Goal: Task Accomplishment & Management: Complete application form

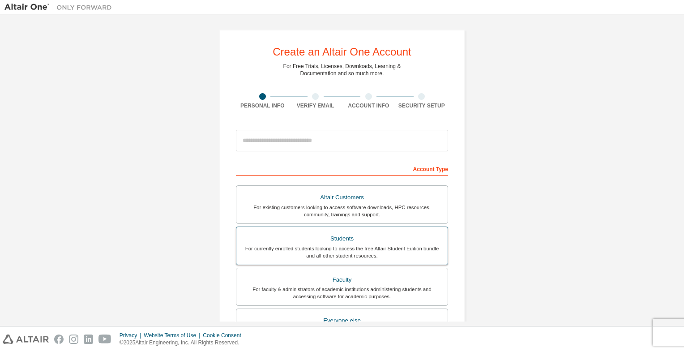
click at [335, 245] on div "For currently enrolled students looking to access the free Altair Student Editi…" at bounding box center [342, 252] width 200 height 14
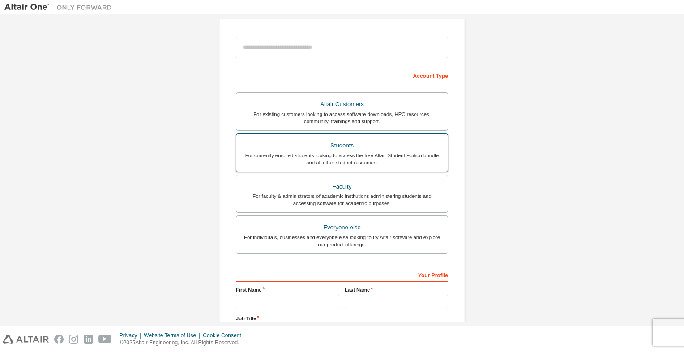
scroll to position [170, 0]
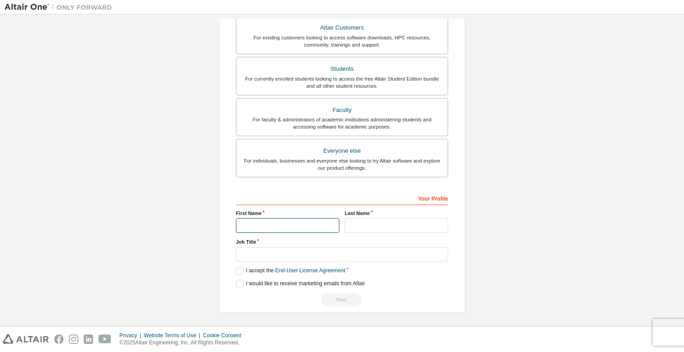
click at [242, 226] on input "text" at bounding box center [287, 225] width 103 height 15
type input "******"
click at [355, 222] on input "text" at bounding box center [396, 225] width 103 height 15
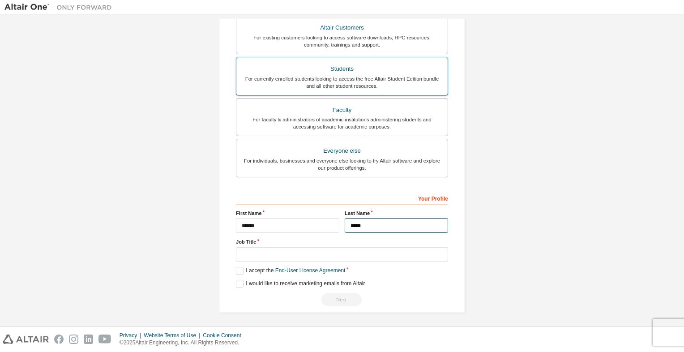
type input "*****"
click at [293, 86] on div "For currently enrolled students looking to access the free Altair Student Editi…" at bounding box center [342, 82] width 200 height 14
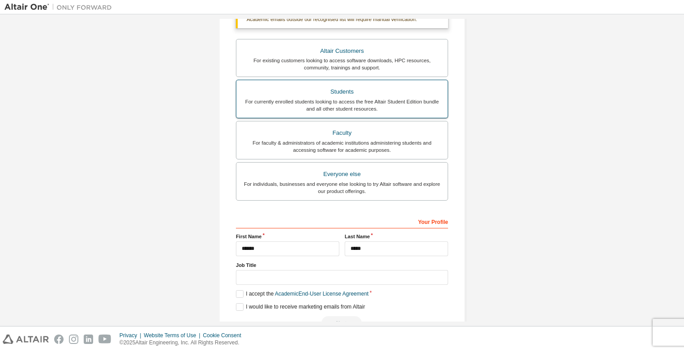
scroll to position [192, 0]
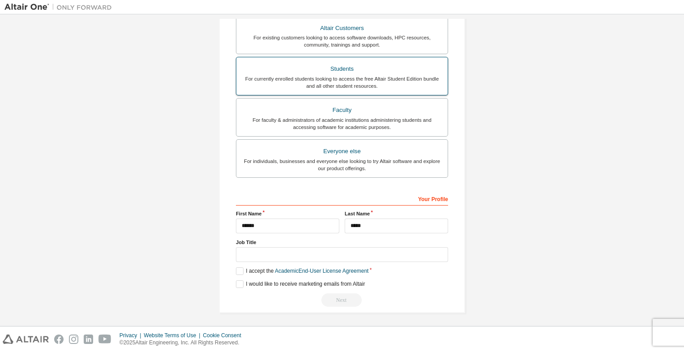
click at [303, 77] on div "For currently enrolled students looking to access the free Altair Student Editi…" at bounding box center [342, 82] width 200 height 14
click at [237, 270] on label "I accept the Academic End-User License Agreement" at bounding box center [302, 271] width 132 height 8
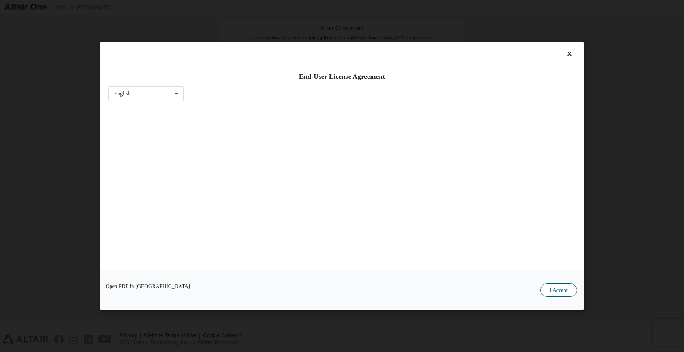
click at [543, 287] on button "I Accept" at bounding box center [558, 289] width 37 height 13
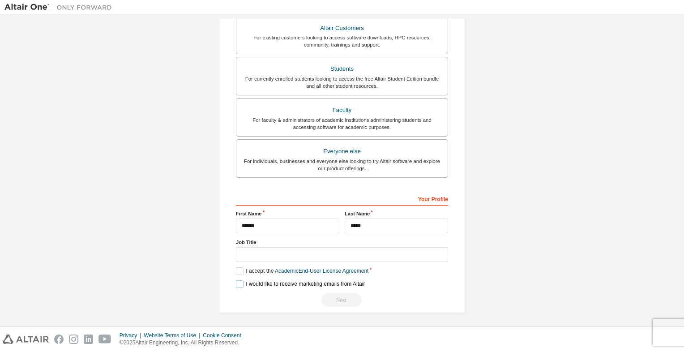
click at [236, 281] on label "I would like to receive marketing emails from Altair" at bounding box center [300, 284] width 129 height 8
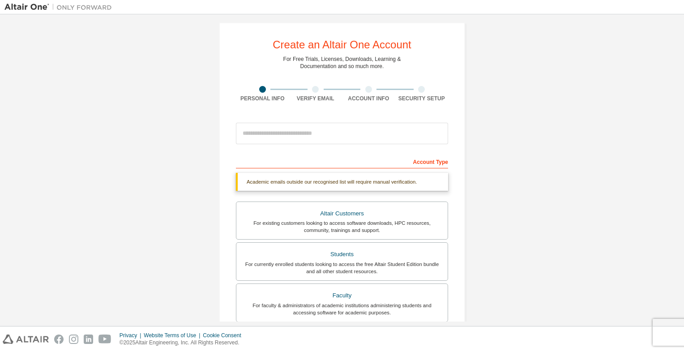
scroll to position [6, 0]
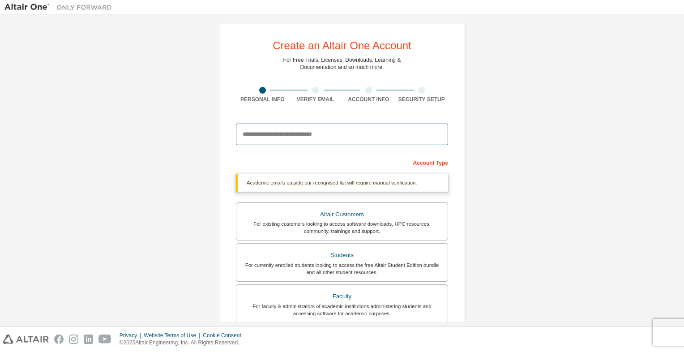
click at [249, 137] on input "email" at bounding box center [342, 134] width 212 height 21
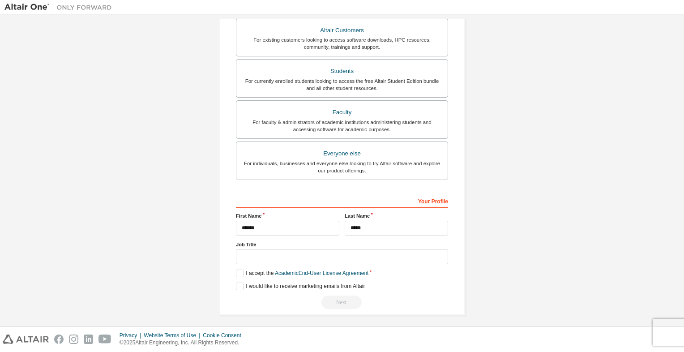
scroll to position [193, 0]
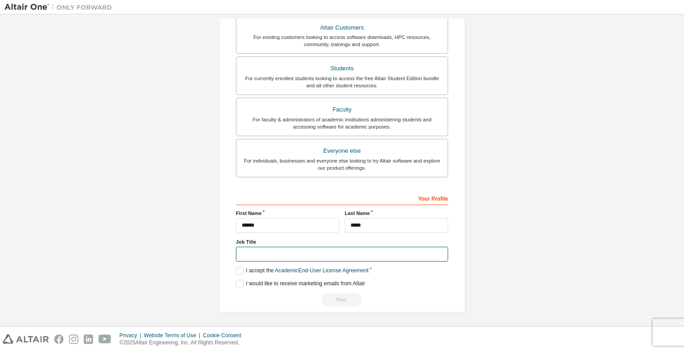
click at [247, 252] on input "text" at bounding box center [342, 254] width 212 height 15
type input "**********"
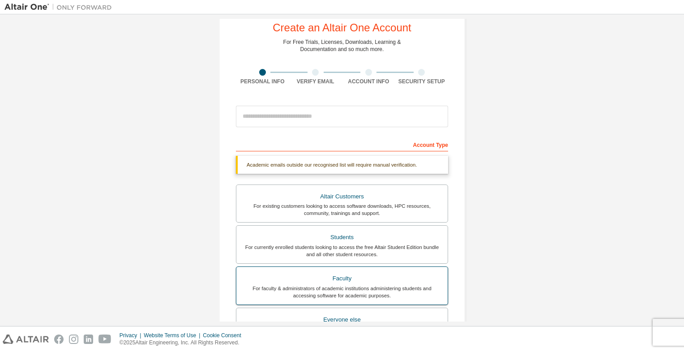
scroll to position [0, 0]
